Goal: Entertainment & Leisure: Consume media (video, audio)

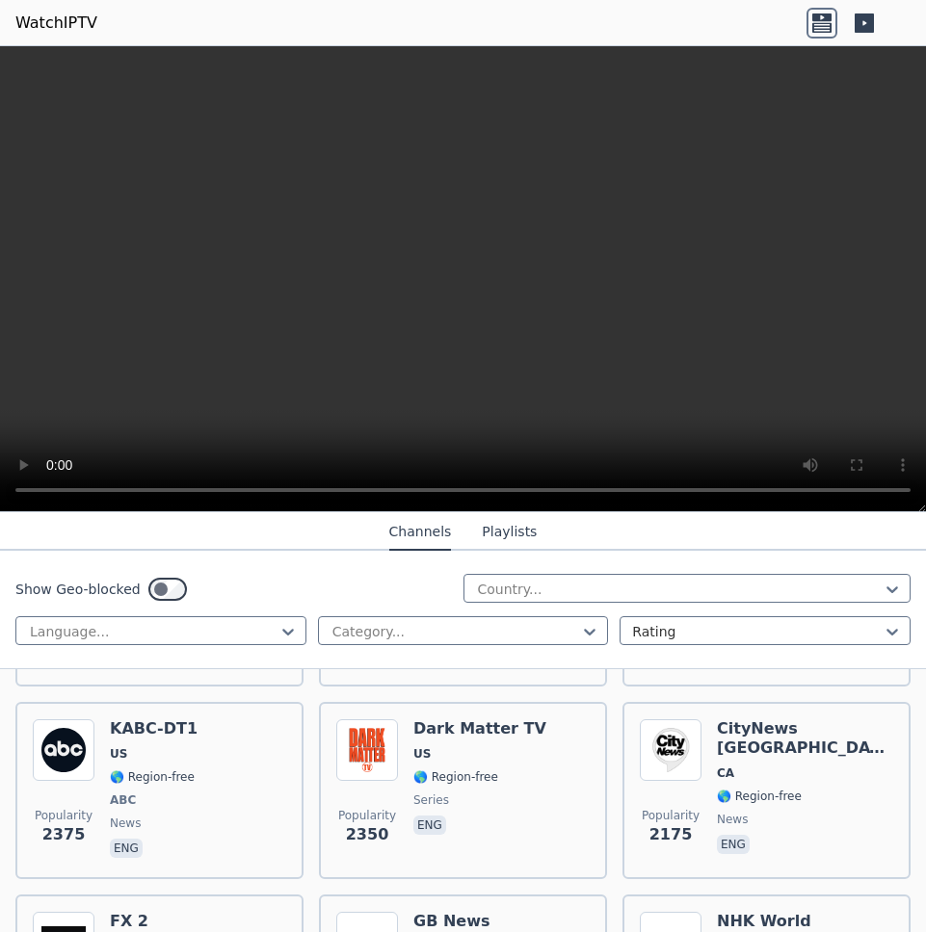
scroll to position [1541, 0]
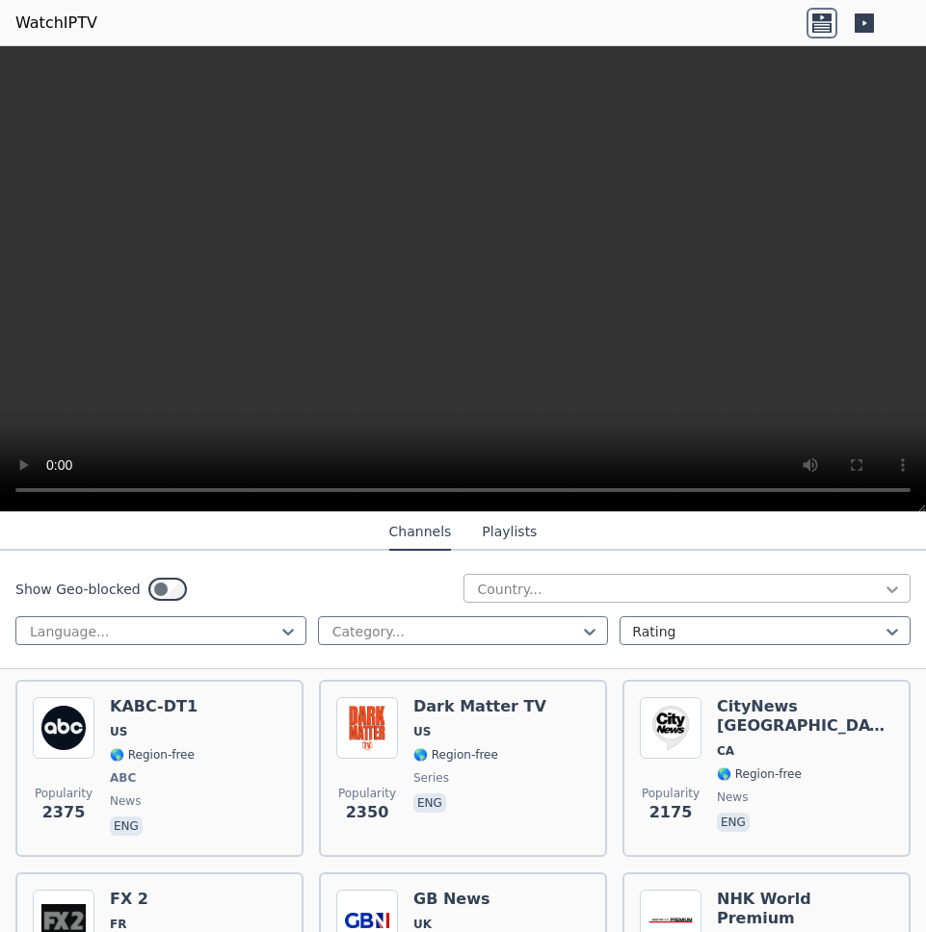
click at [886, 590] on icon at bounding box center [892, 590] width 12 height 7
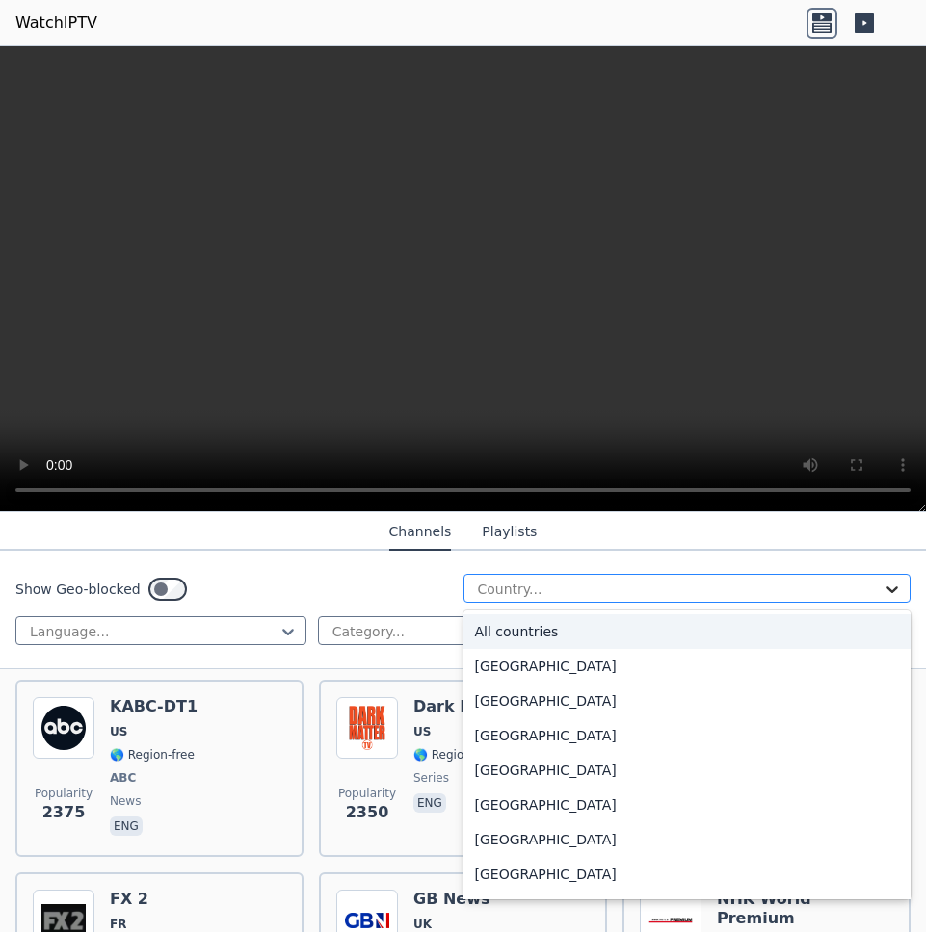
click at [886, 590] on icon at bounding box center [892, 590] width 12 height 7
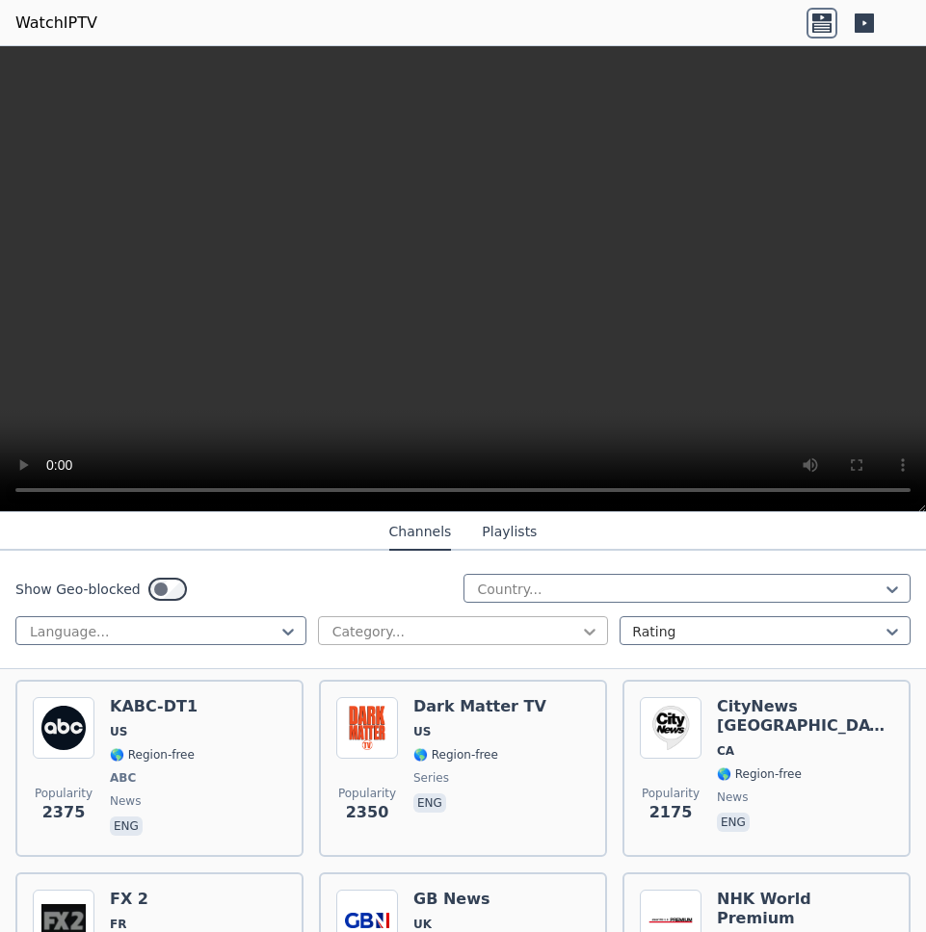
click at [583, 637] on icon at bounding box center [589, 631] width 19 height 19
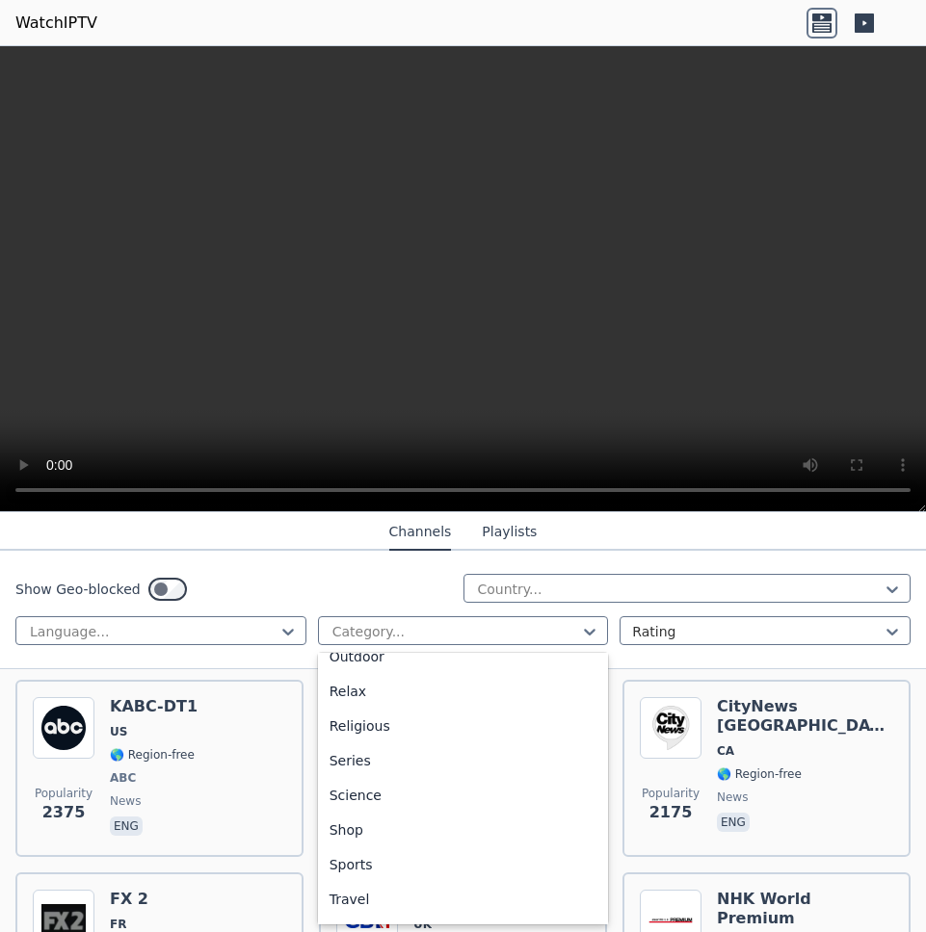
scroll to position [672, 0]
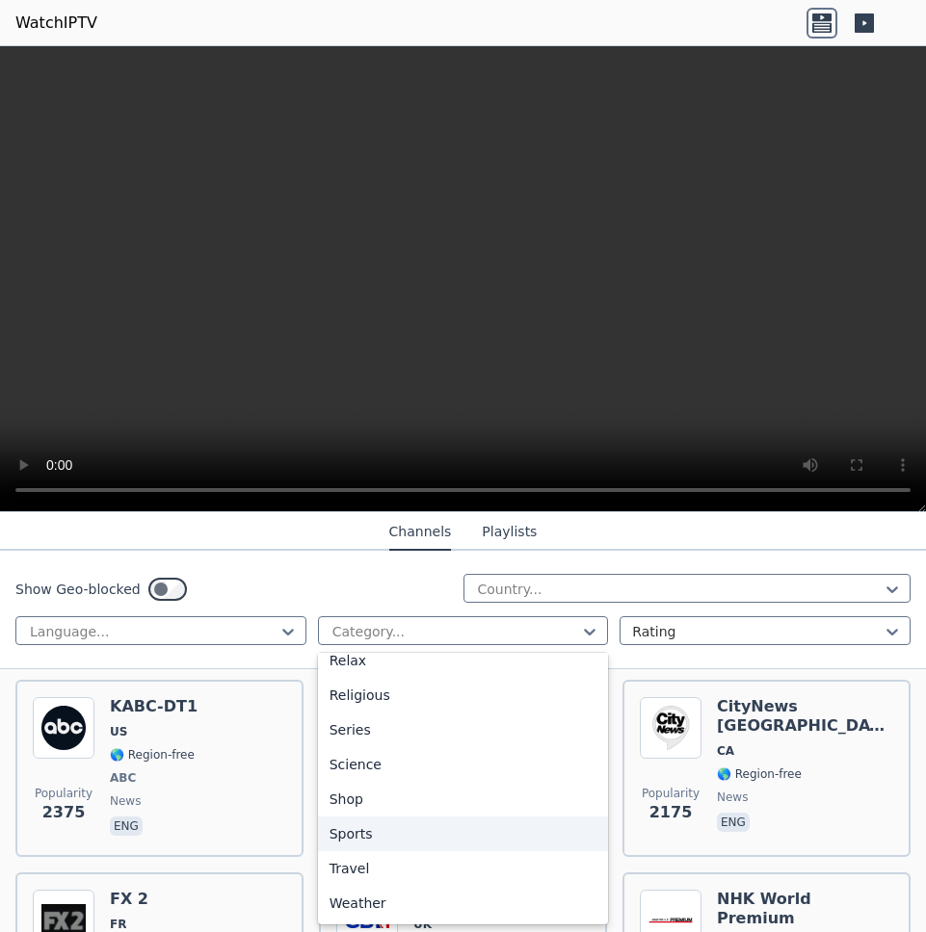
click at [458, 833] on div "Sports" at bounding box center [463, 834] width 291 height 35
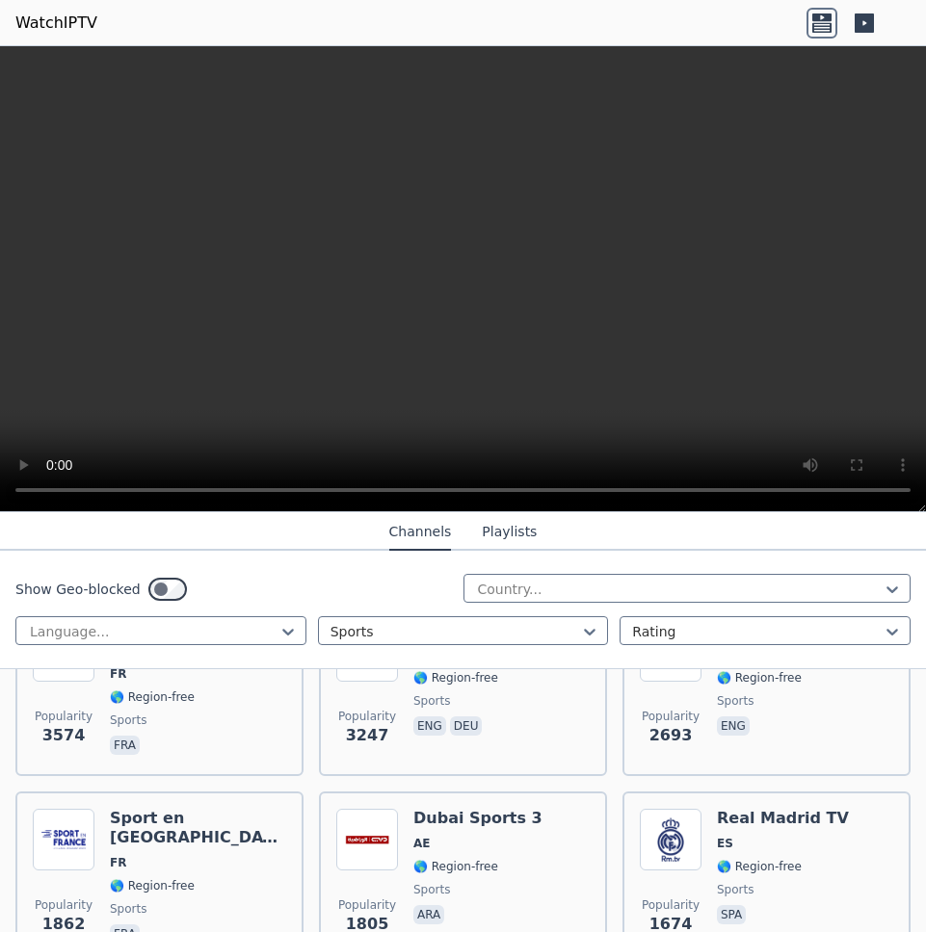
scroll to position [289, 0]
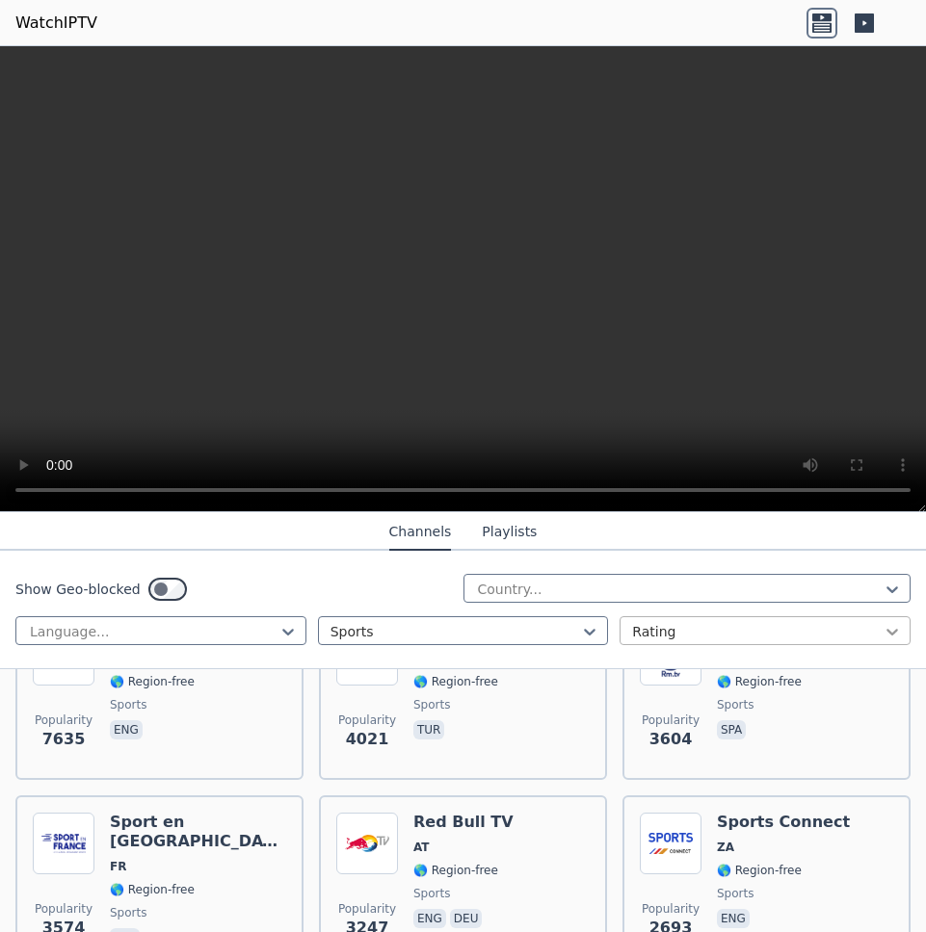
click at [883, 629] on icon at bounding box center [891, 631] width 19 height 19
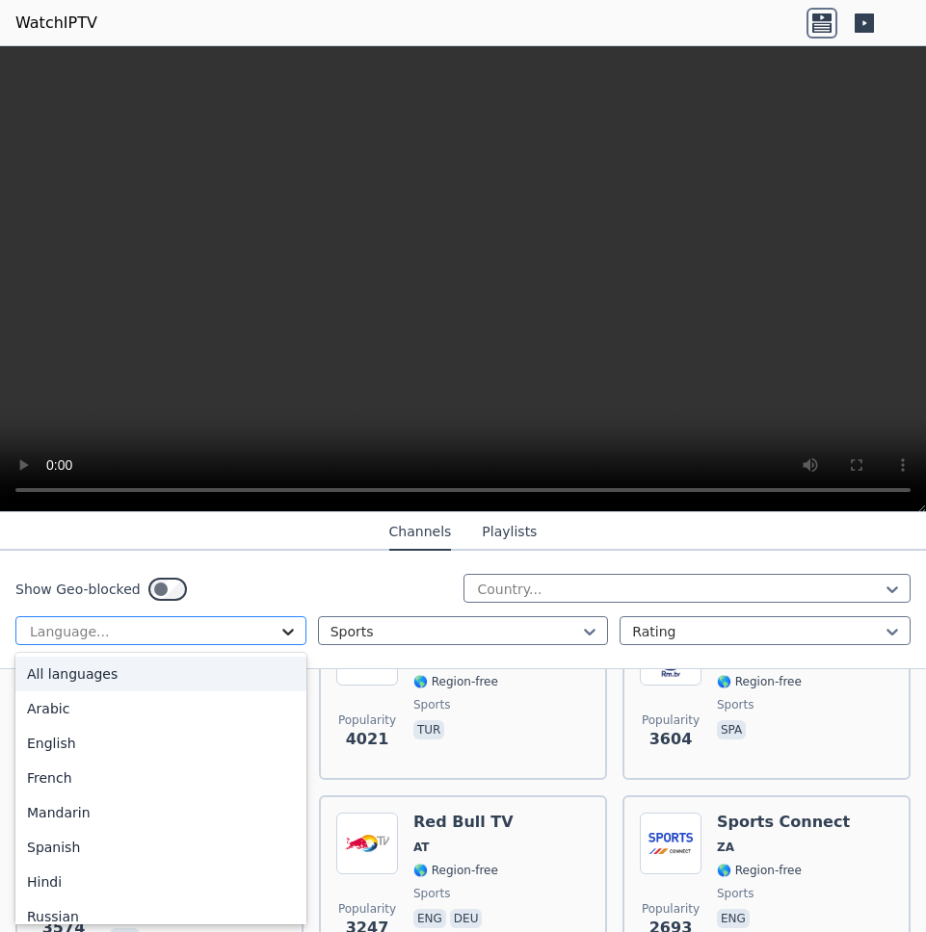
click at [284, 632] on icon at bounding box center [287, 631] width 19 height 19
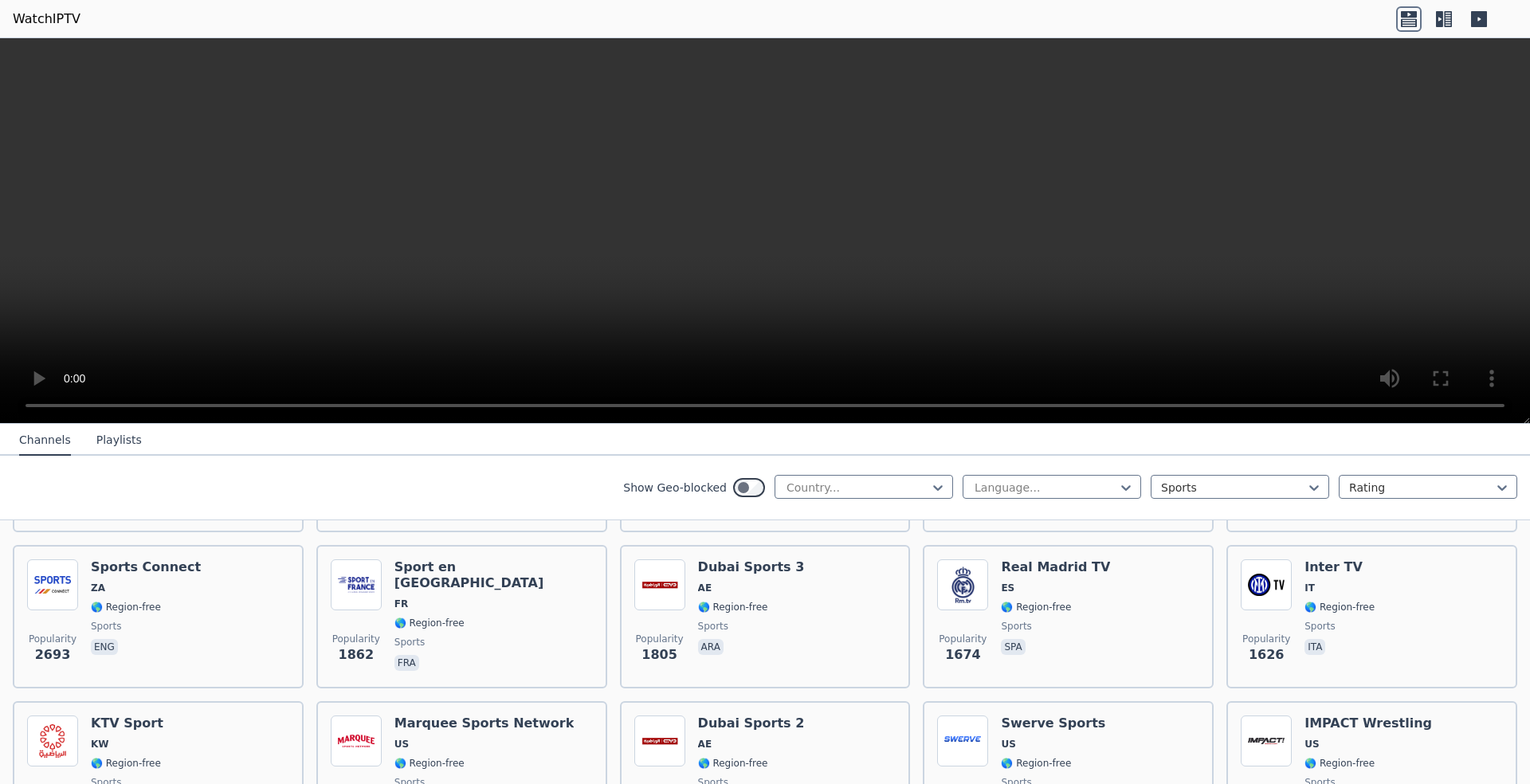
scroll to position [0, 0]
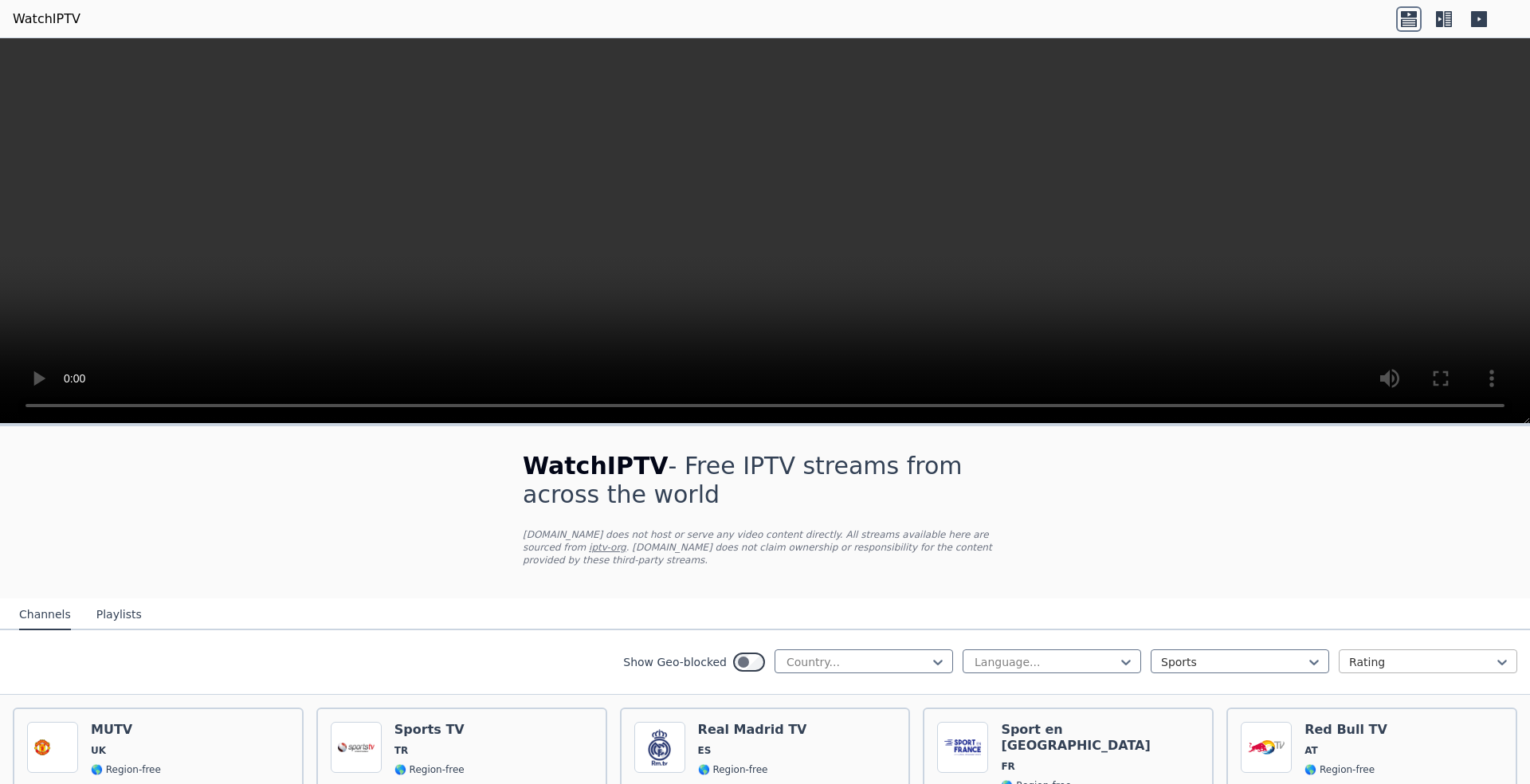
click at [765, 654] on div at bounding box center [1422, 662] width 145 height 16
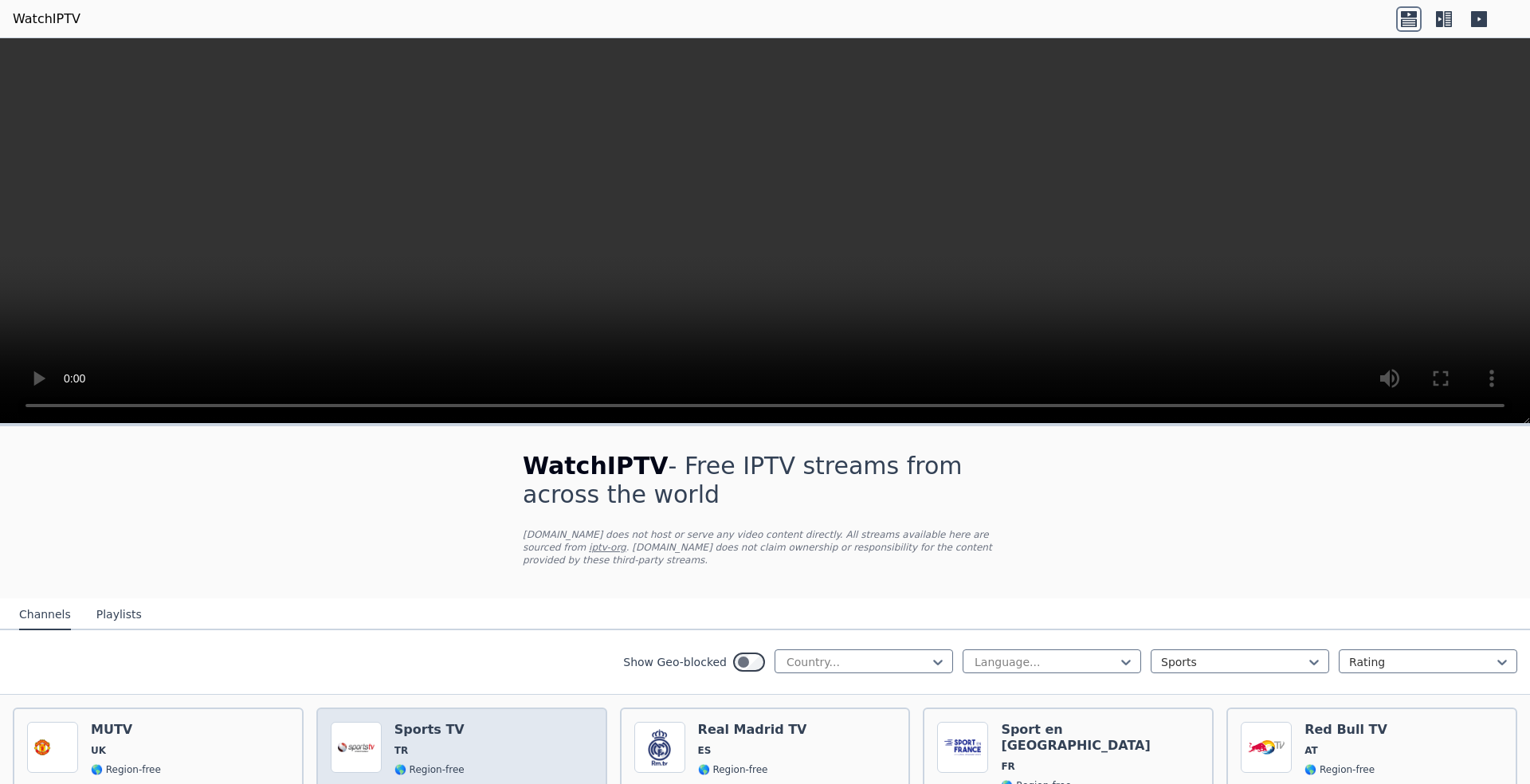
scroll to position [79, 0]
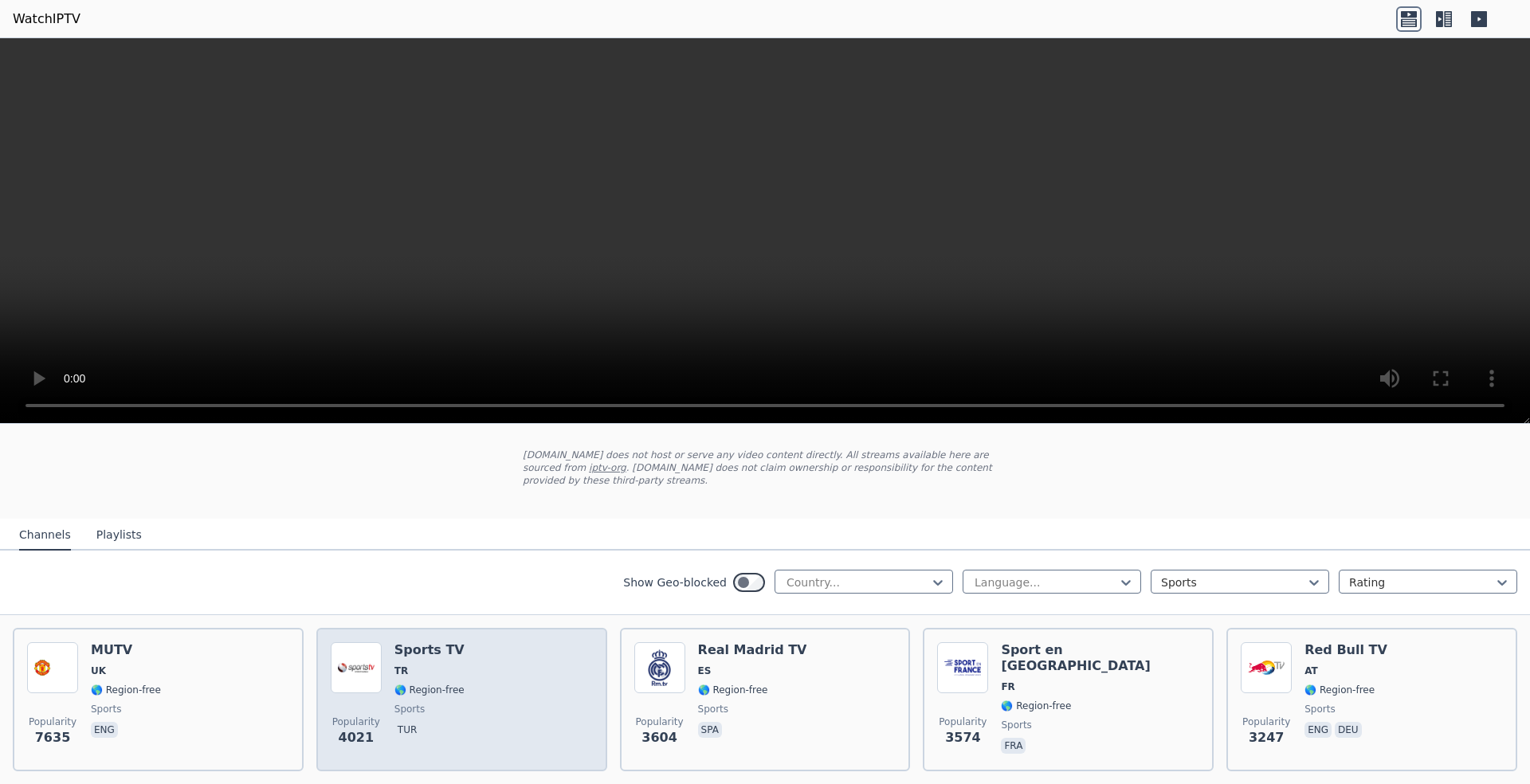
drag, startPoint x: 348, startPoint y: 667, endPoint x: 362, endPoint y: 668, distance: 14.0
click at [348, 668] on img at bounding box center [357, 667] width 51 height 51
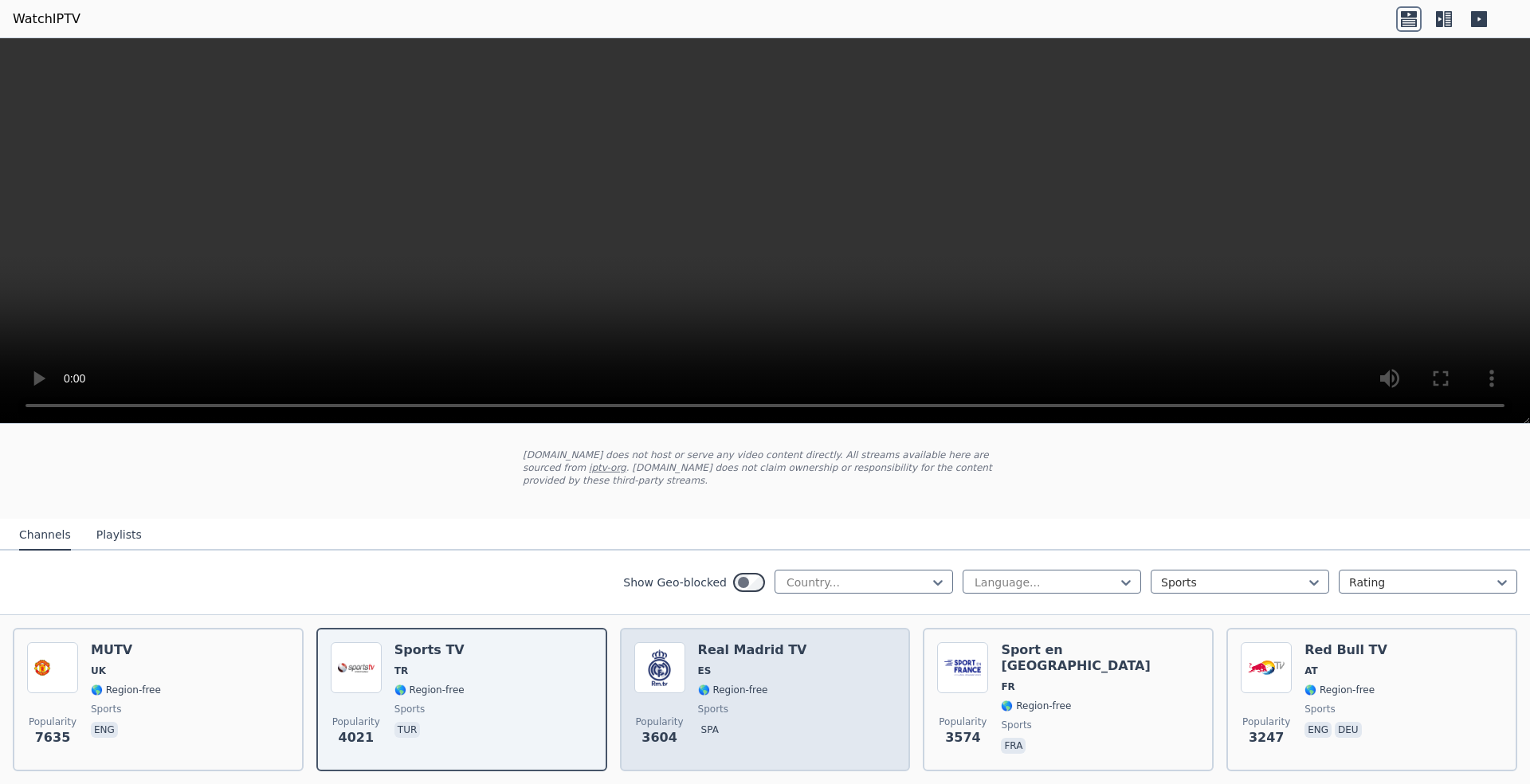
click at [664, 650] on img at bounding box center [660, 667] width 51 height 51
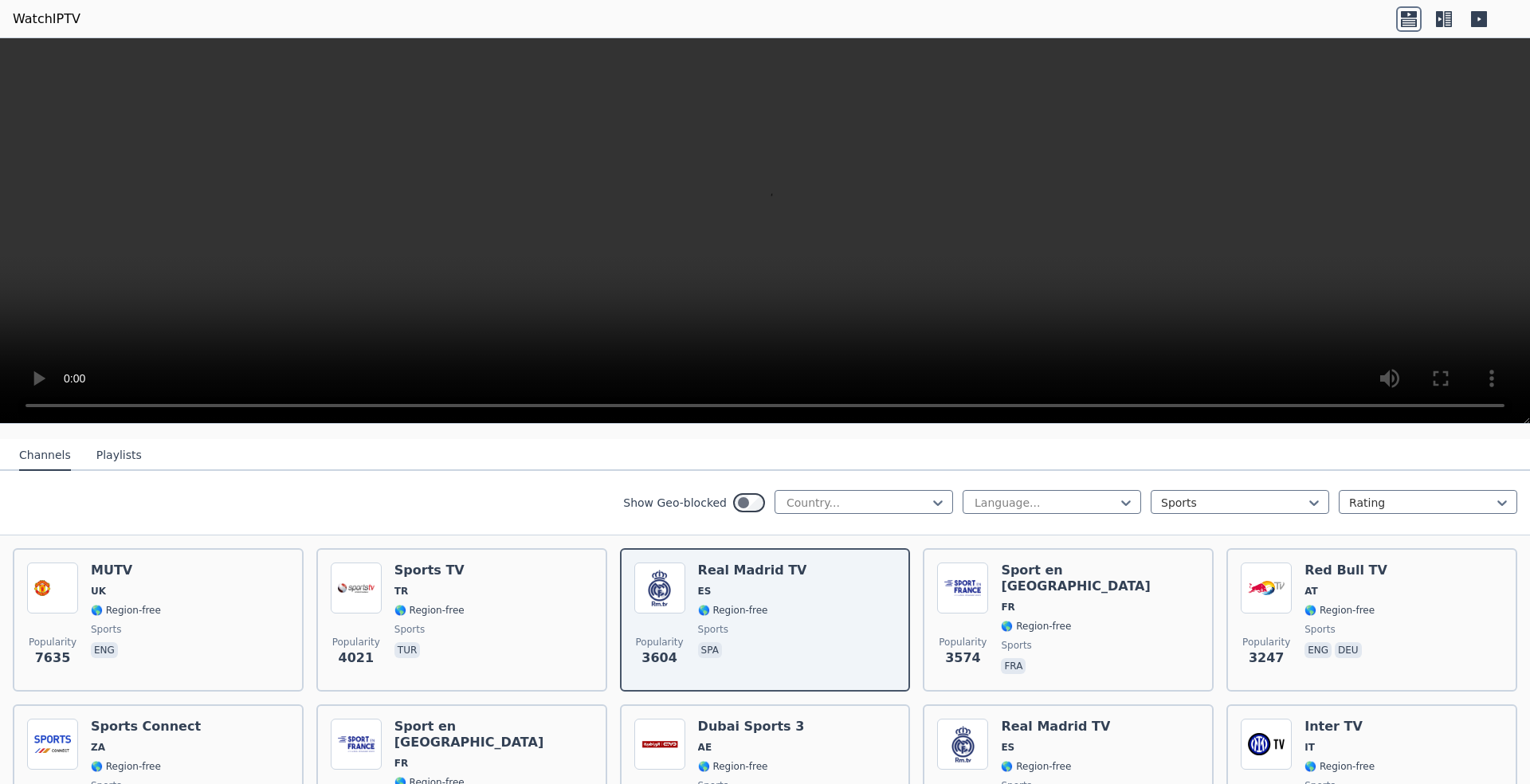
scroll to position [239, 0]
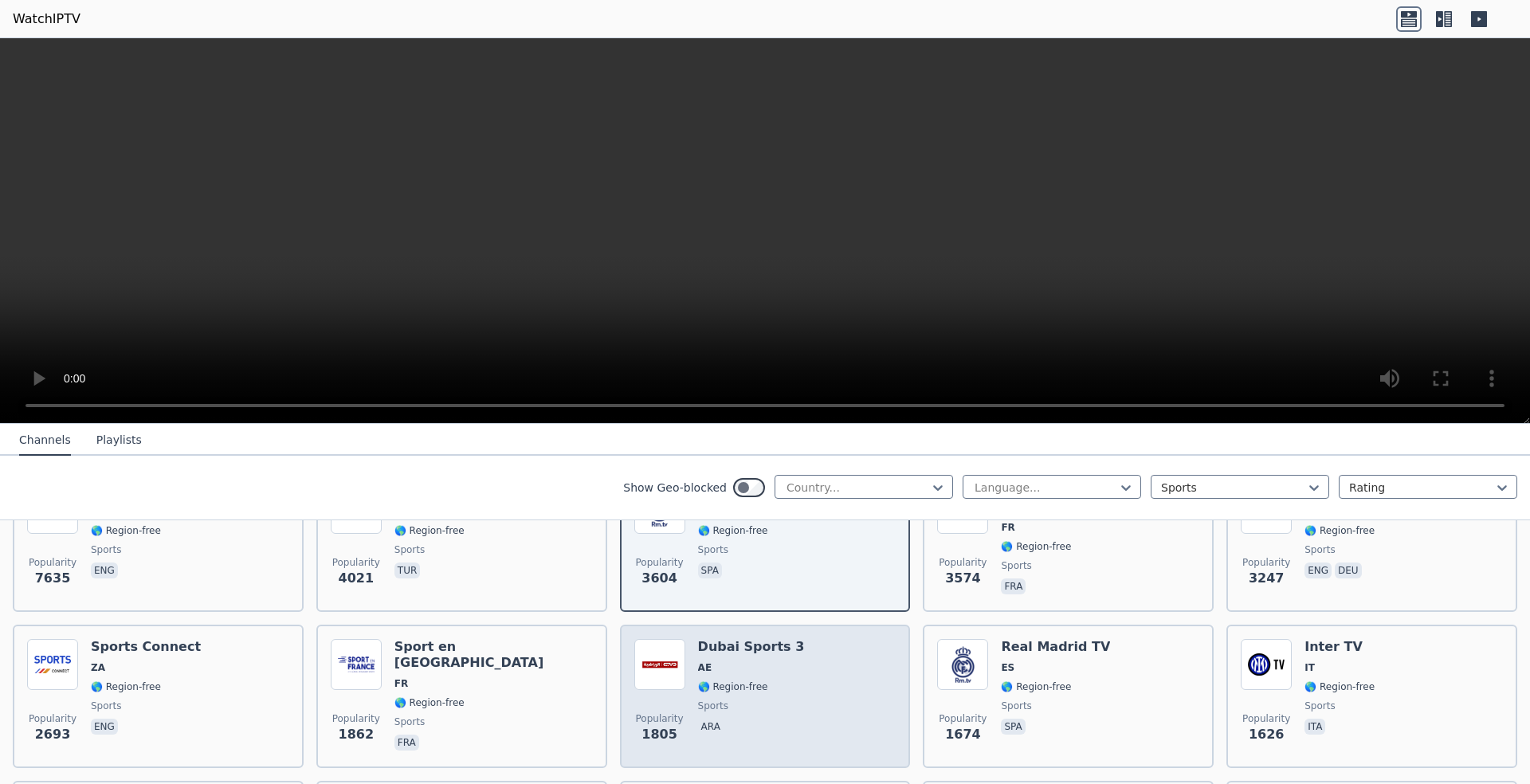
click at [669, 664] on img at bounding box center [660, 664] width 51 height 51
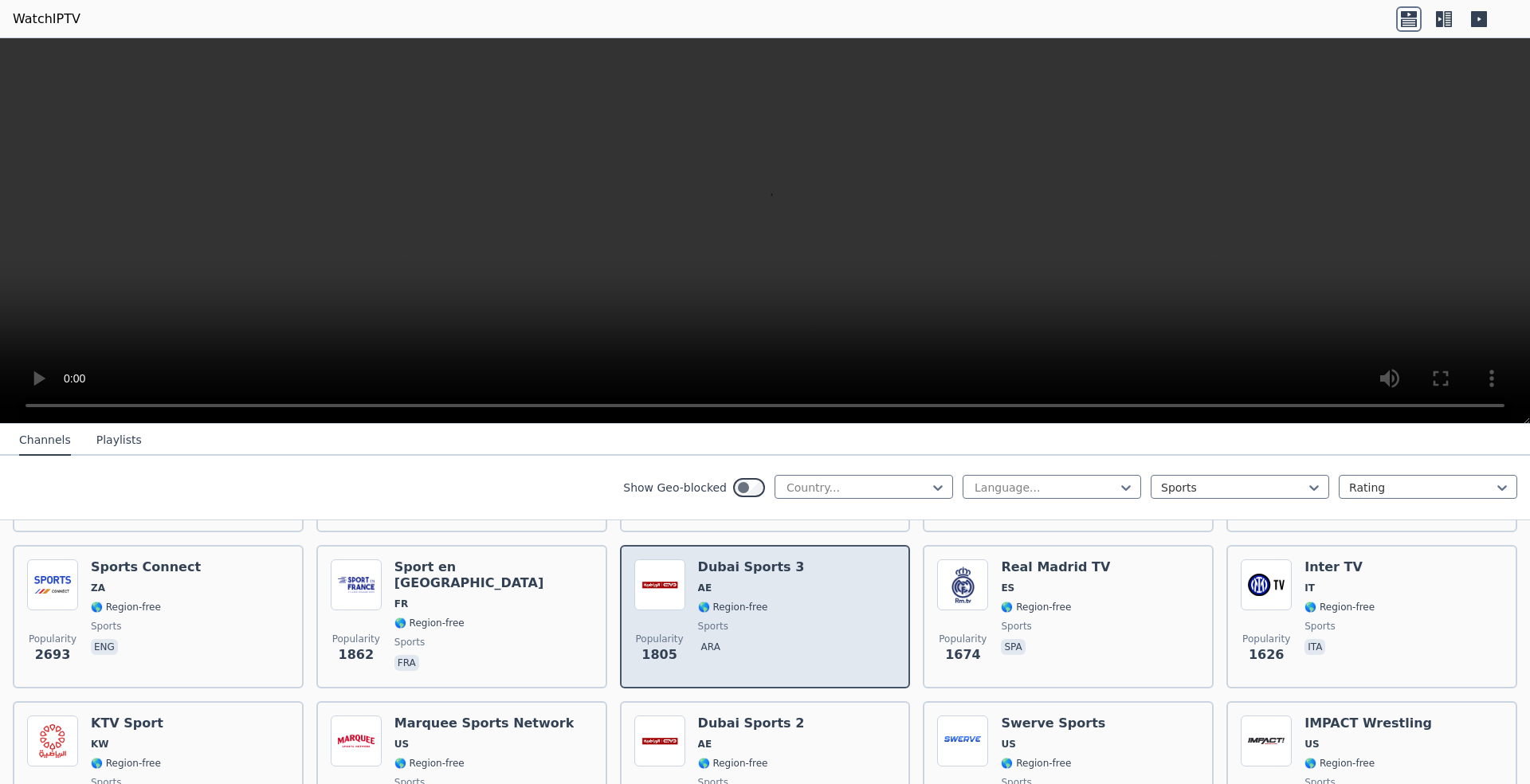
scroll to position [399, 0]
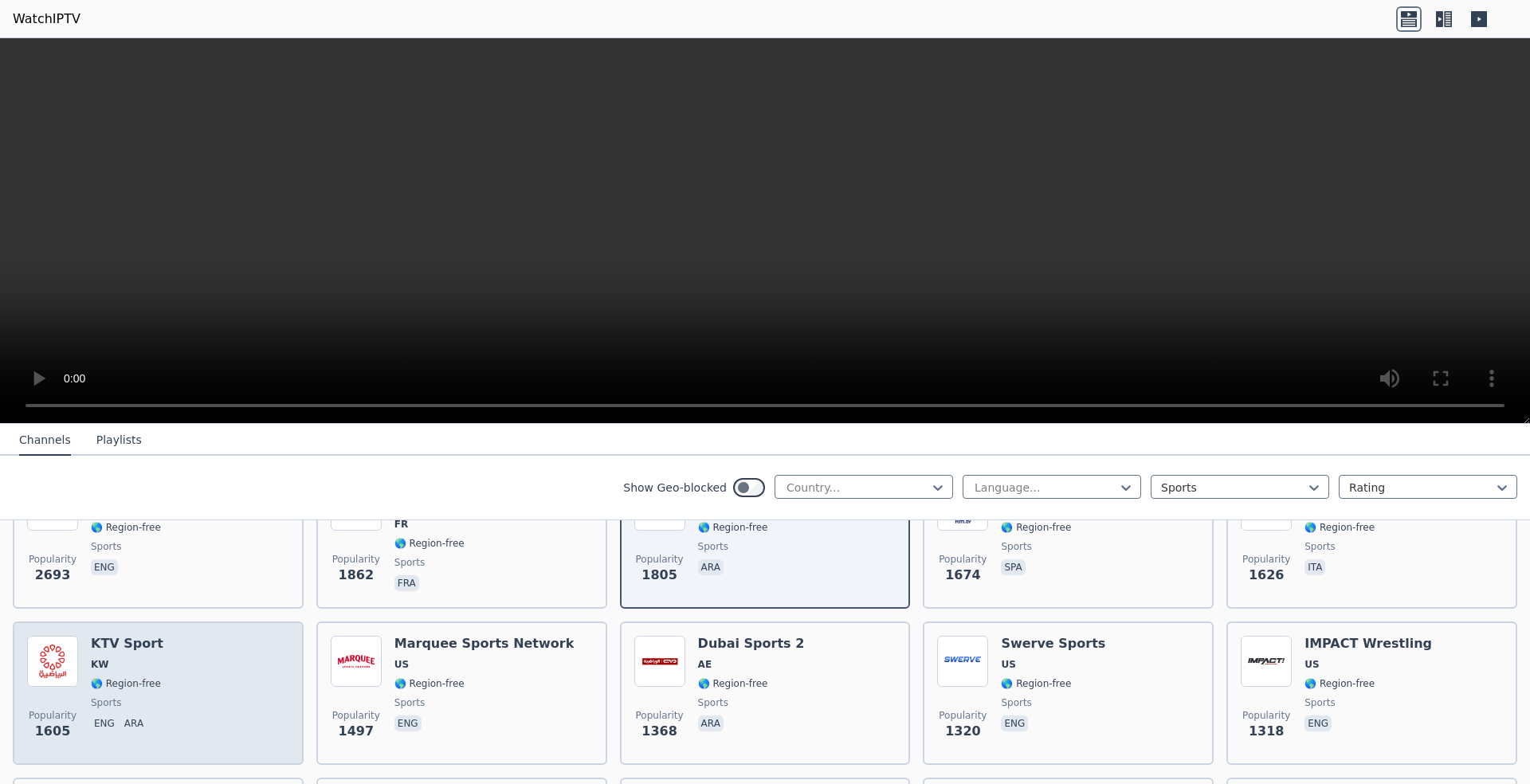
click at [251, 660] on div "Popularity 1605 KTV Sport KW 🌎 Region-free sports eng ara" at bounding box center [158, 693] width 262 height 115
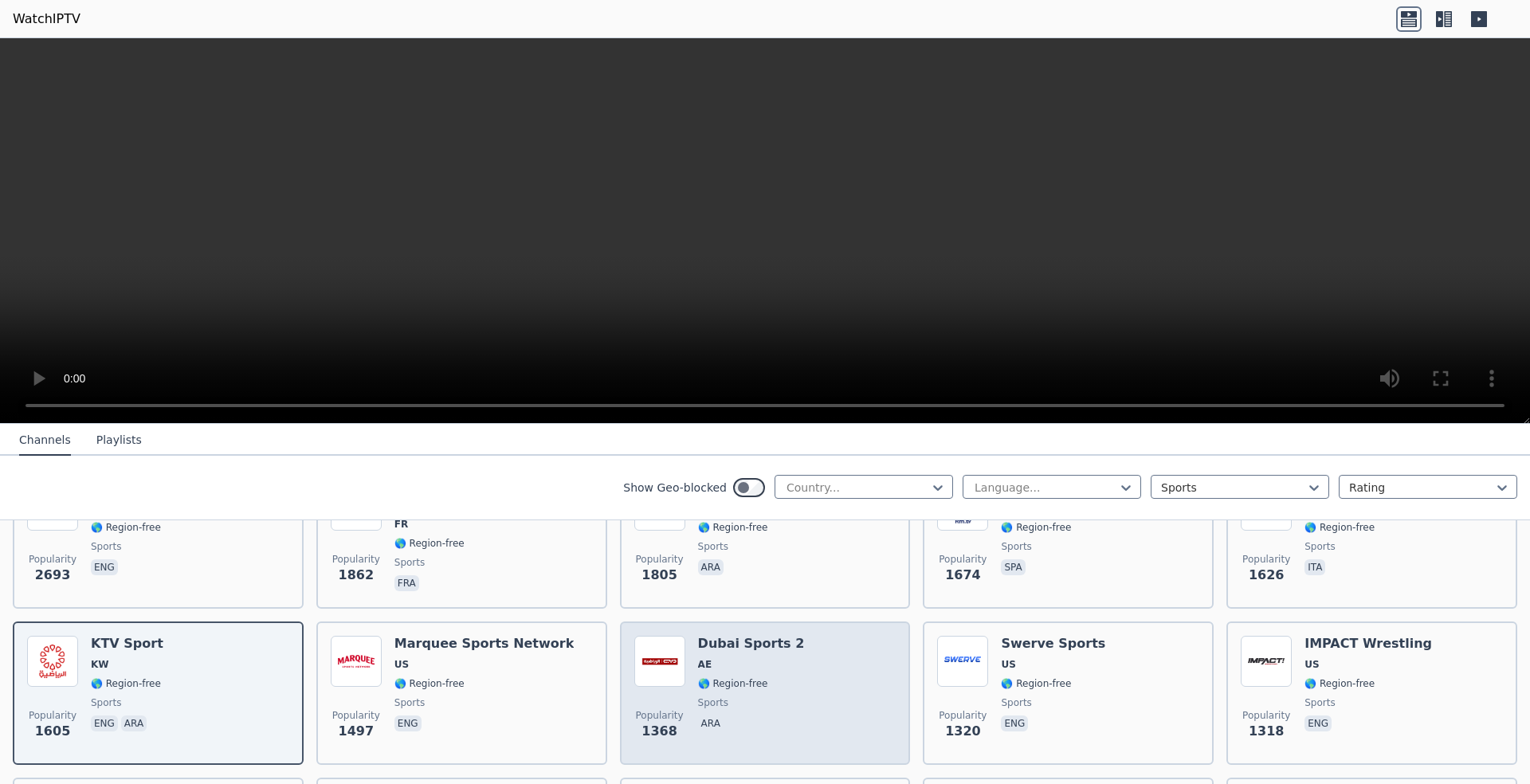
click at [765, 676] on div "Popularity 1368 Dubai Sports 2 AE 🌎 Region-free sports ara" at bounding box center [765, 693] width 262 height 115
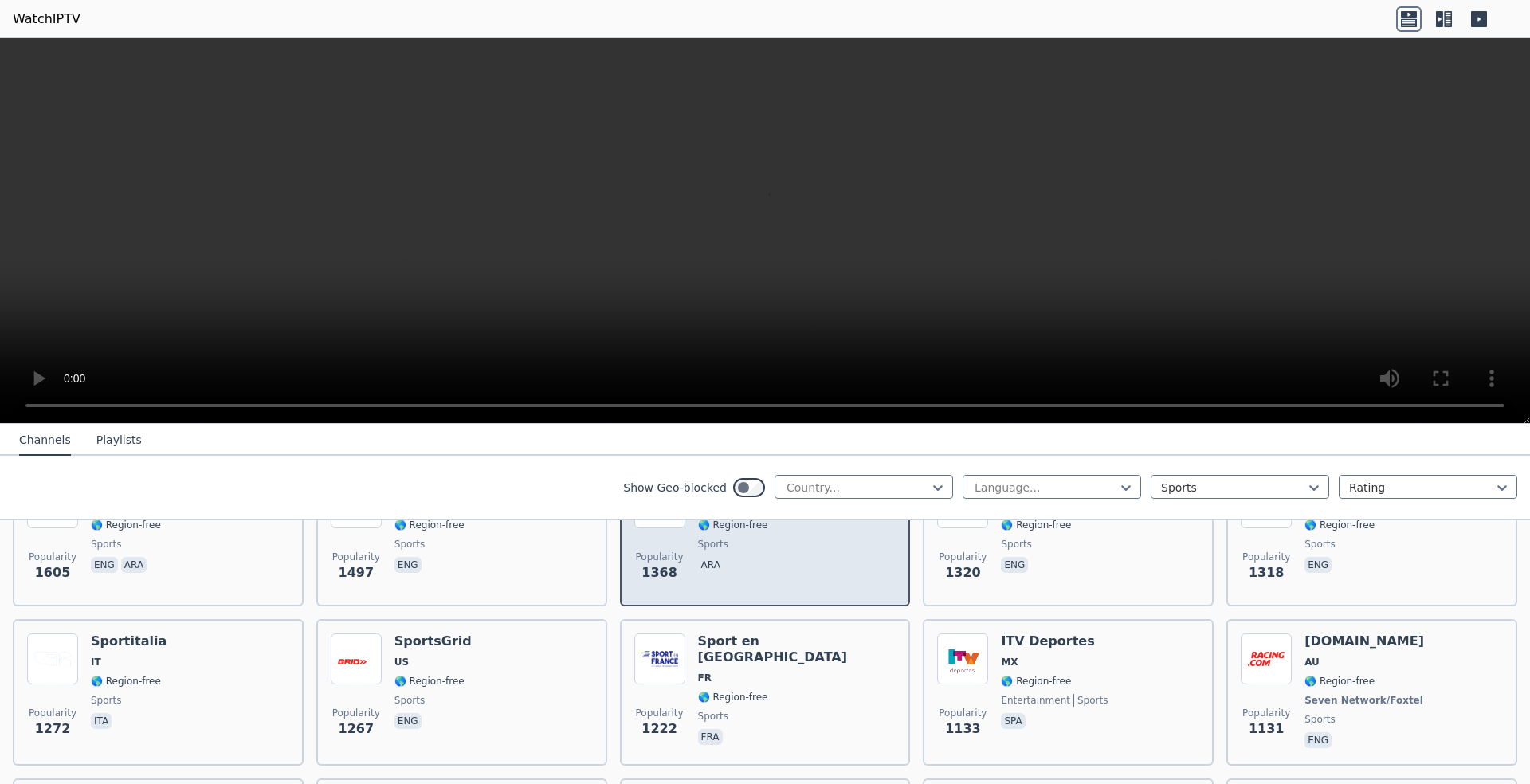
scroll to position [557, 0]
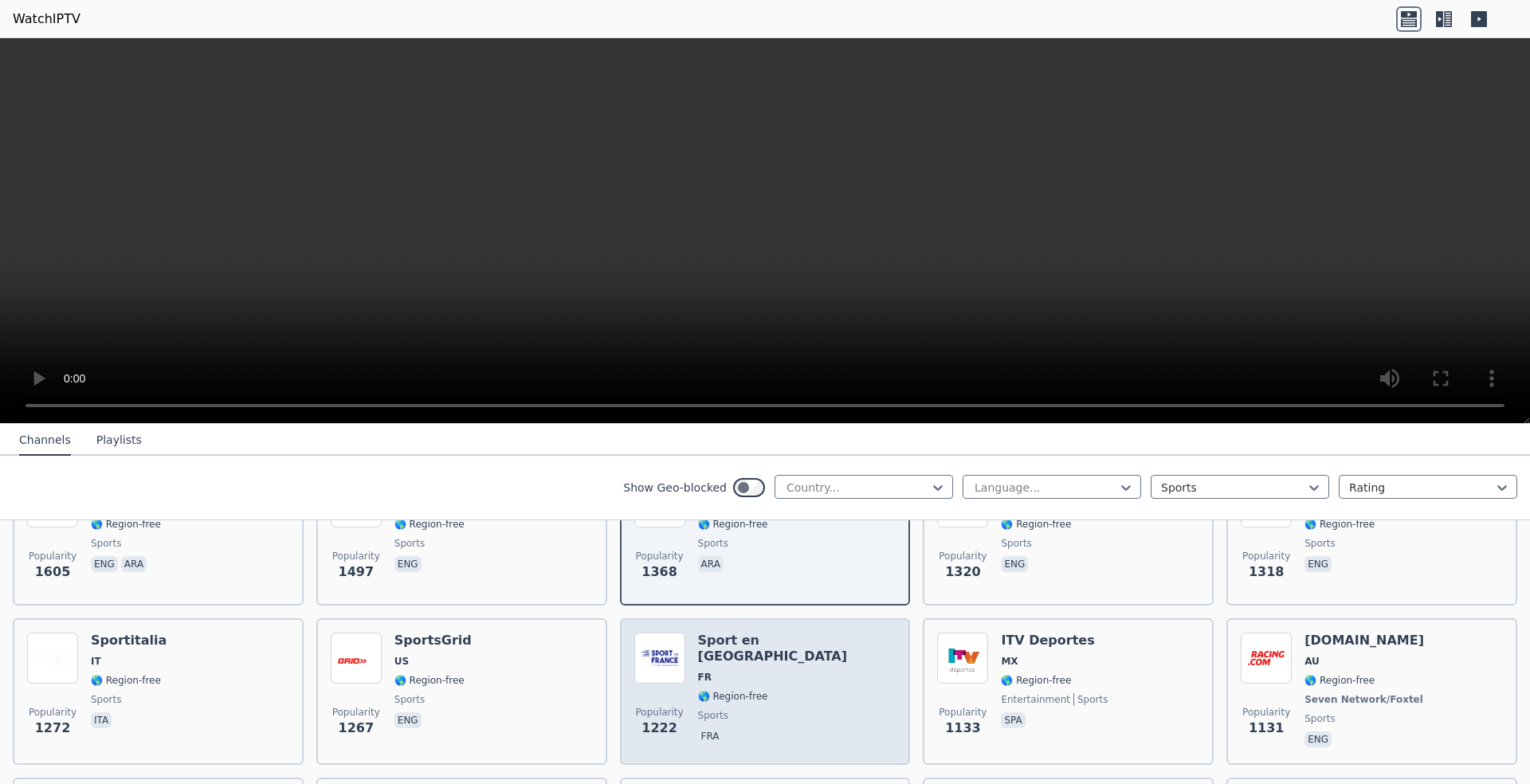
click at [765, 681] on div "Popularity 1222 Sport en [GEOGRAPHIC_DATA] FR 🌎 Region-free sports fra" at bounding box center [765, 691] width 262 height 118
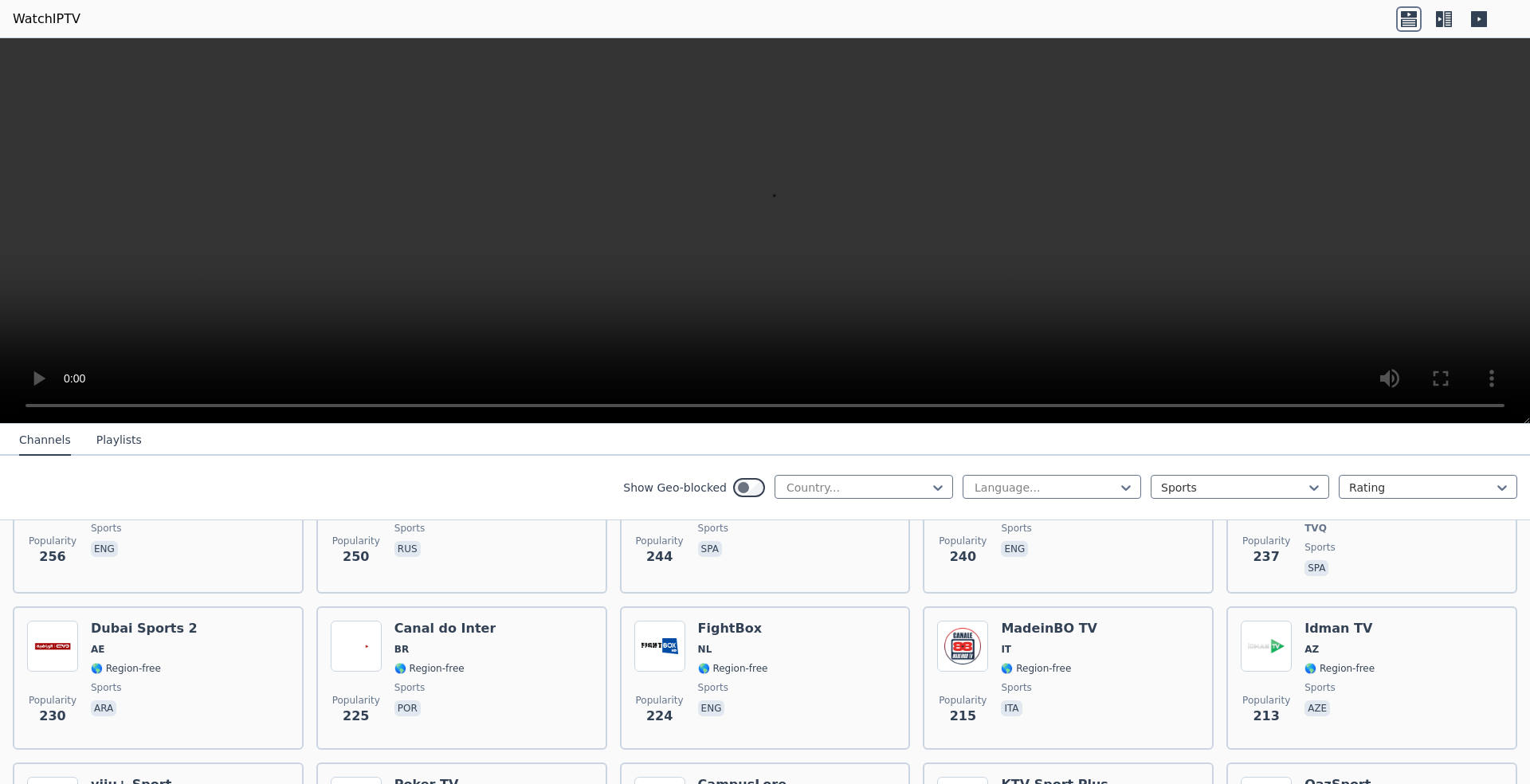
scroll to position [1991, 0]
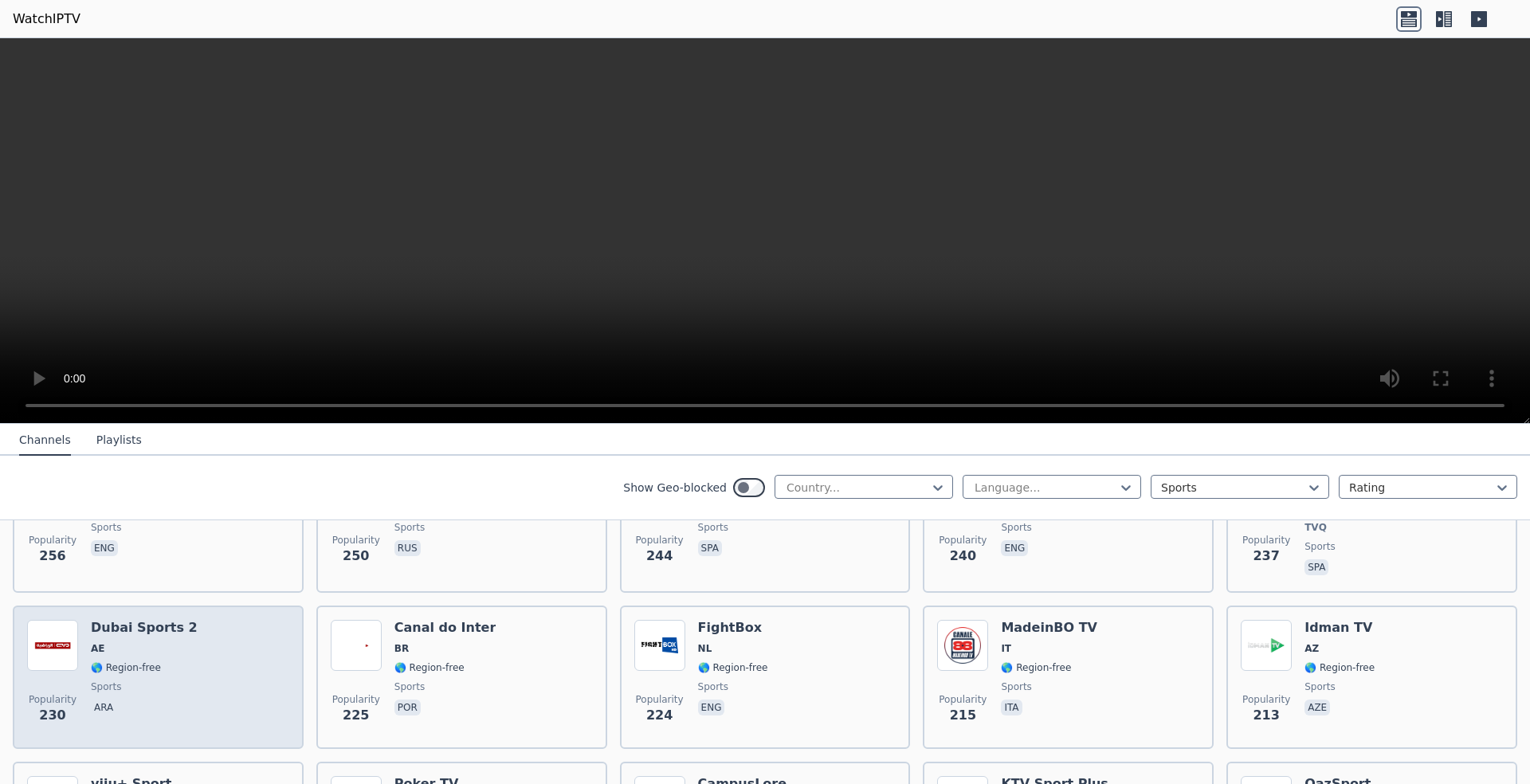
drag, startPoint x: 167, startPoint y: 641, endPoint x: 184, endPoint y: 638, distance: 17.3
click at [168, 642] on span "AE" at bounding box center [144, 648] width 107 height 12
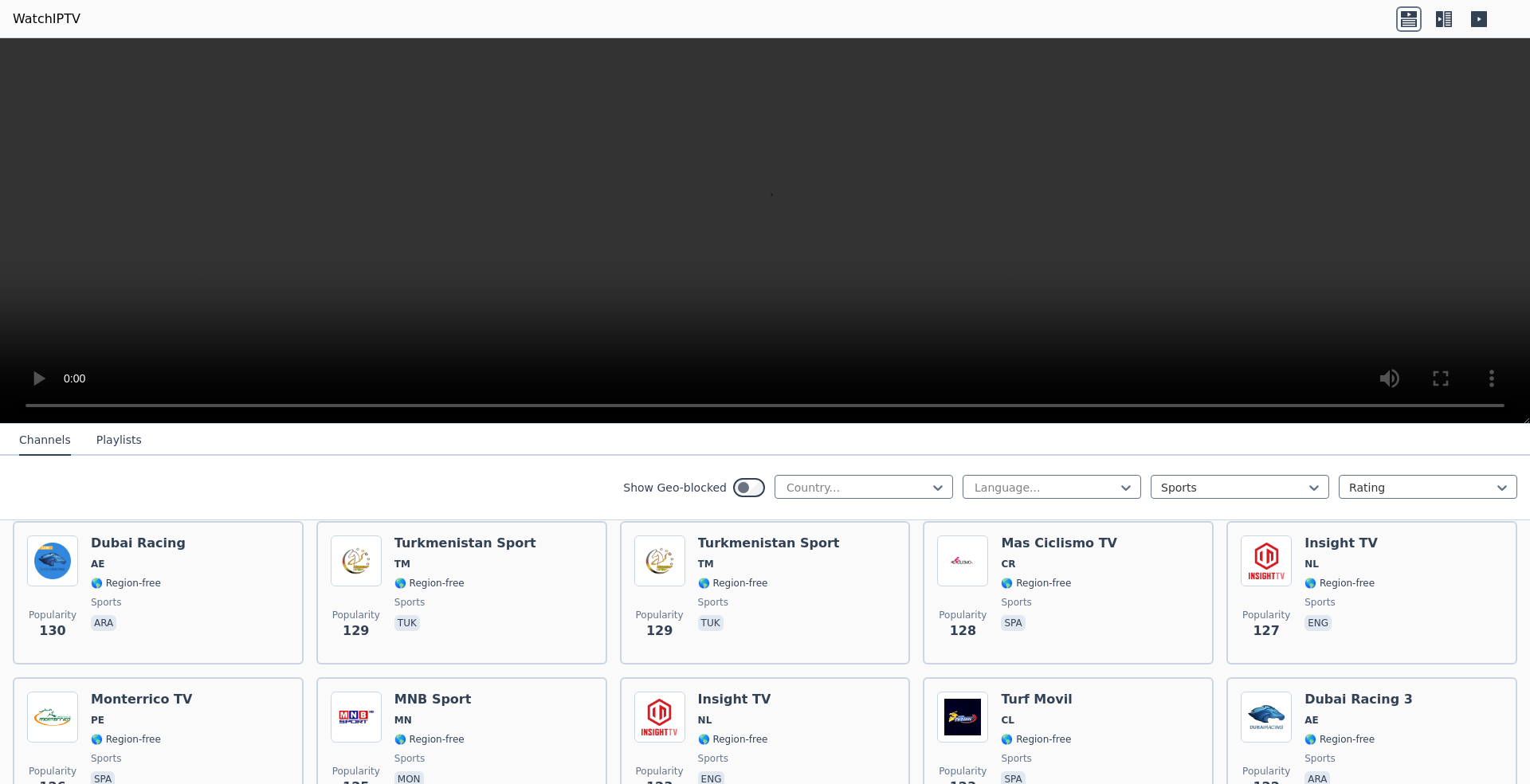
scroll to position [3027, 0]
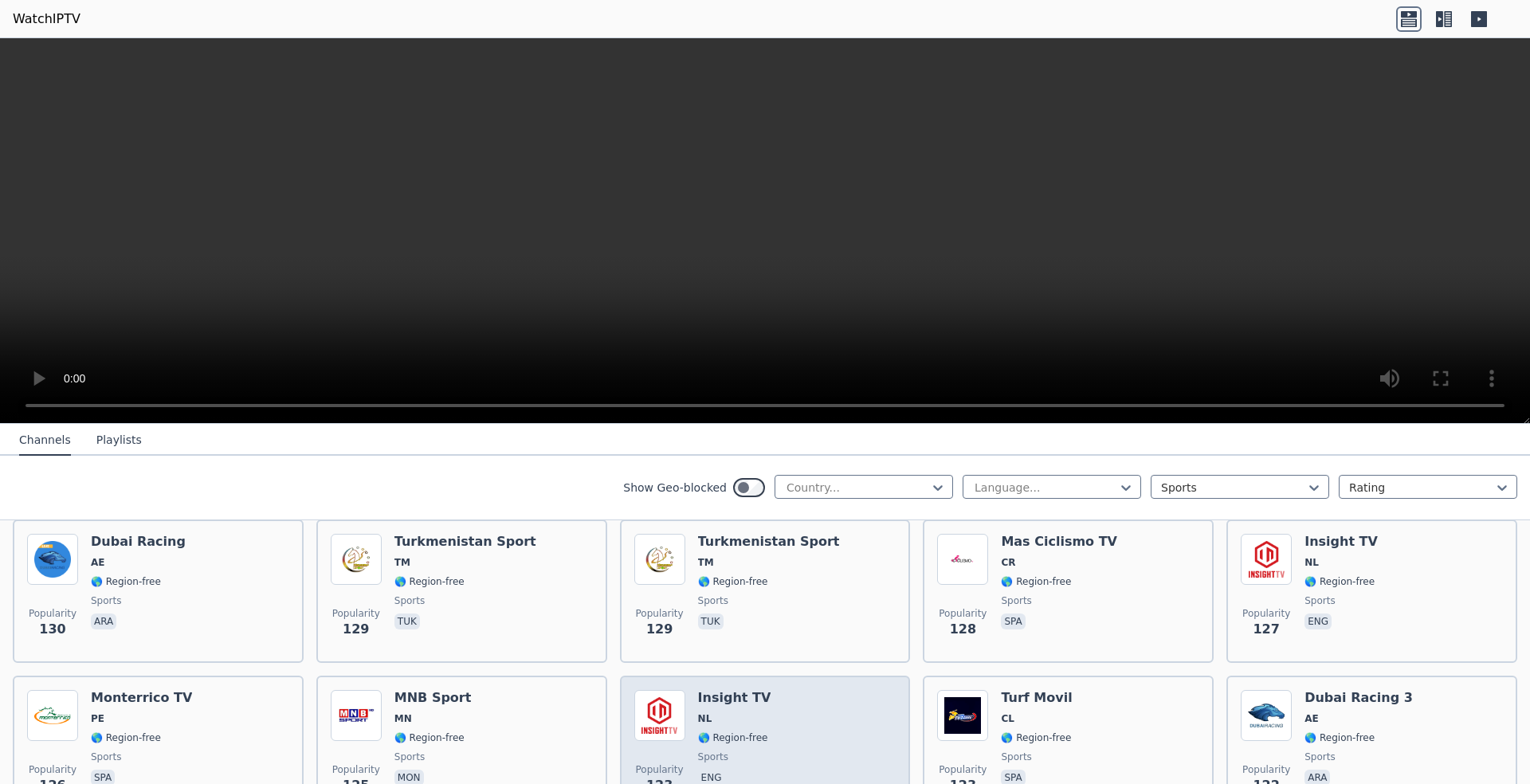
click at [765, 704] on div "Popularity 123 Insight TV NL 🌎 Region-free sports eng" at bounding box center [765, 747] width 262 height 115
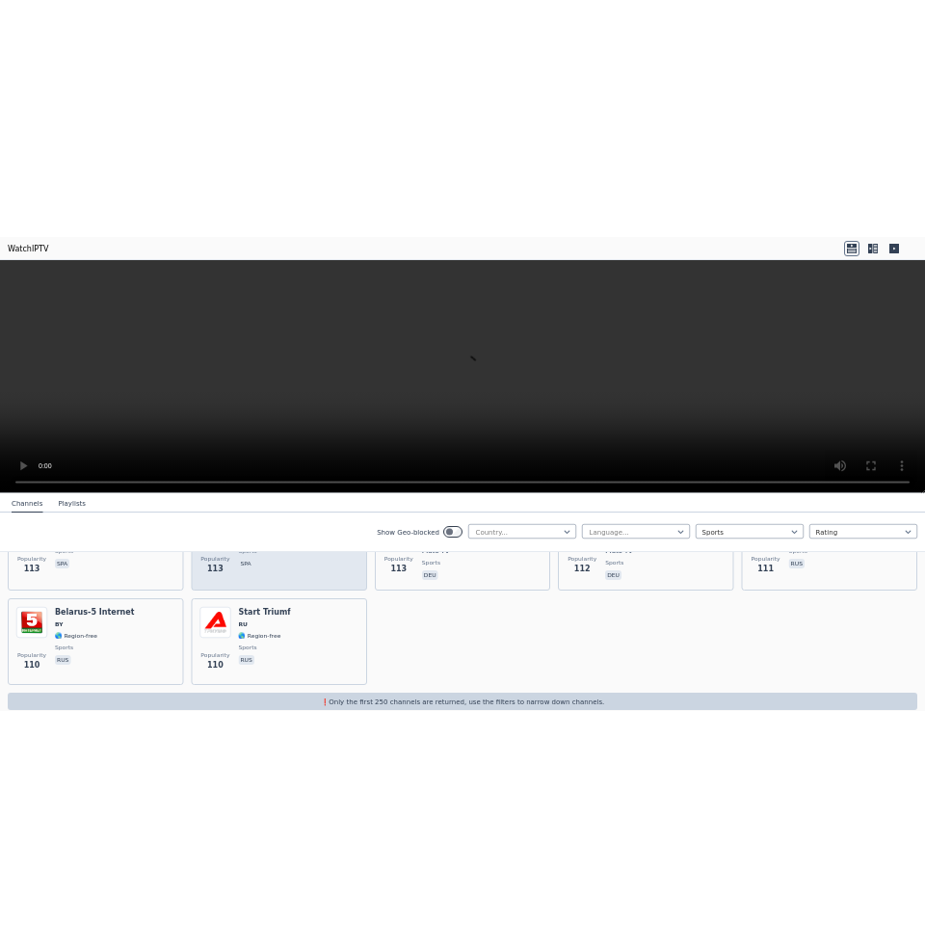
scroll to position [4342, 0]
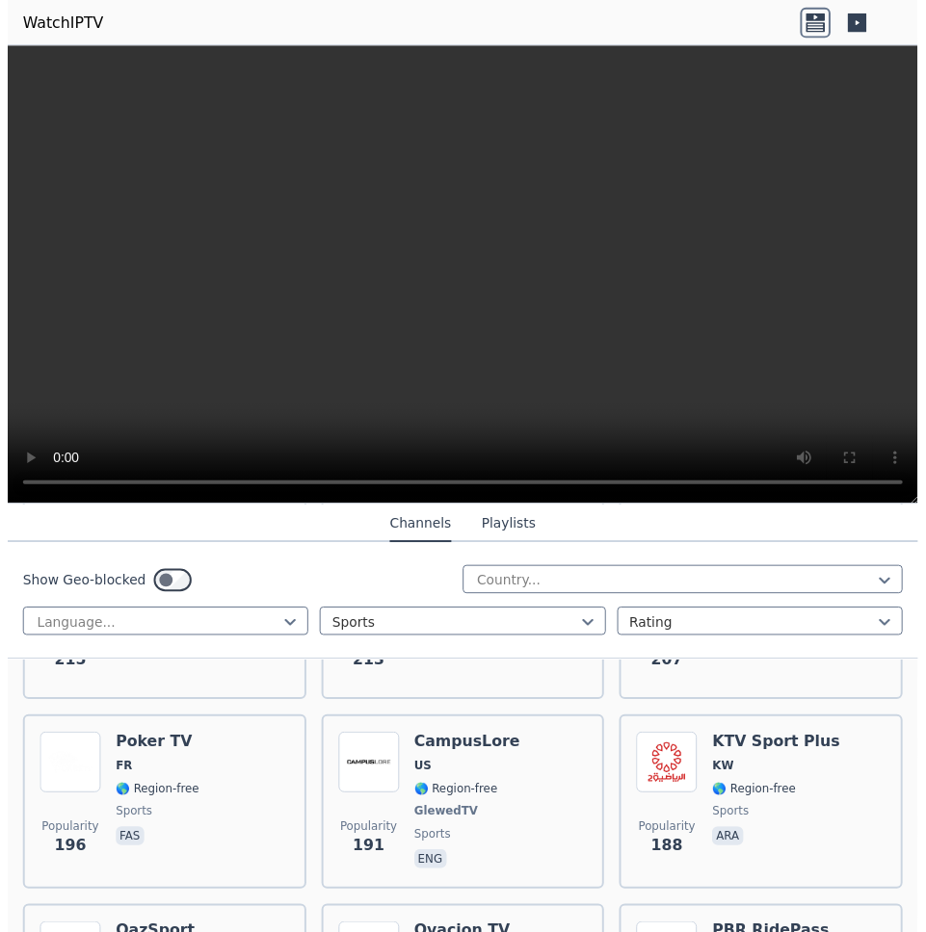
scroll to position [7029, 0]
